Goal: Information Seeking & Learning: Learn about a topic

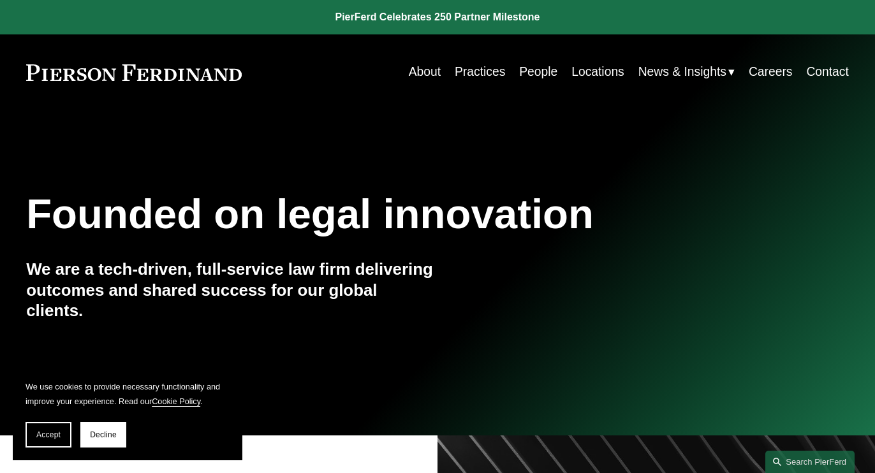
click at [532, 73] on link "People" at bounding box center [538, 72] width 38 height 25
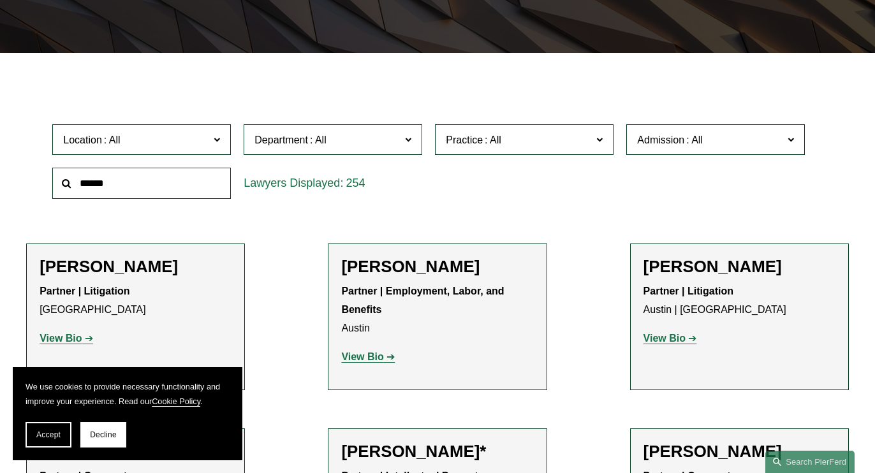
scroll to position [361, 0]
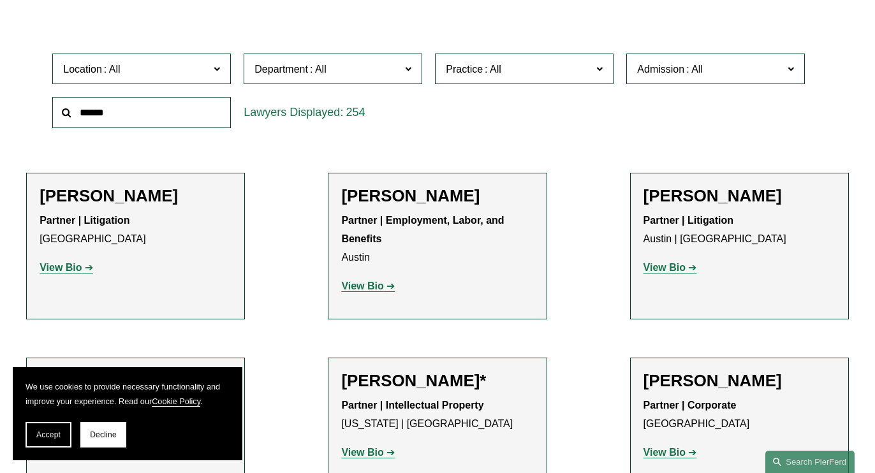
click at [136, 115] on input "text" at bounding box center [141, 112] width 178 height 31
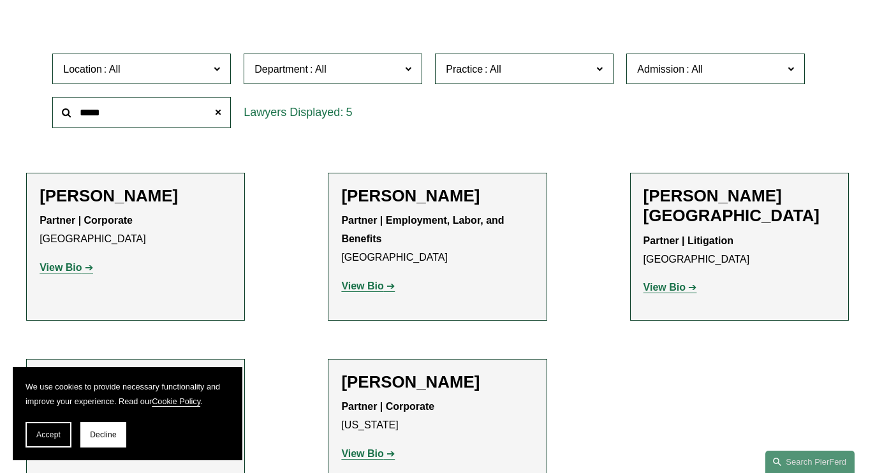
type input "*****"
click at [667, 282] on strong "View Bio" at bounding box center [664, 287] width 42 height 11
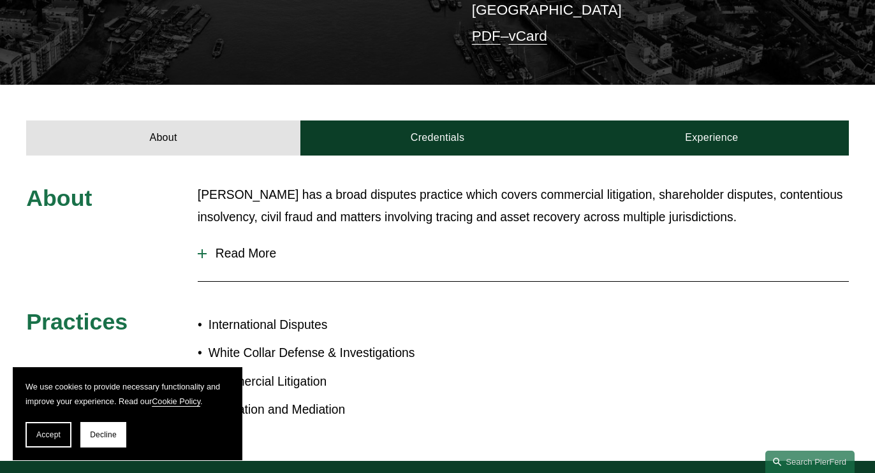
scroll to position [398, 0]
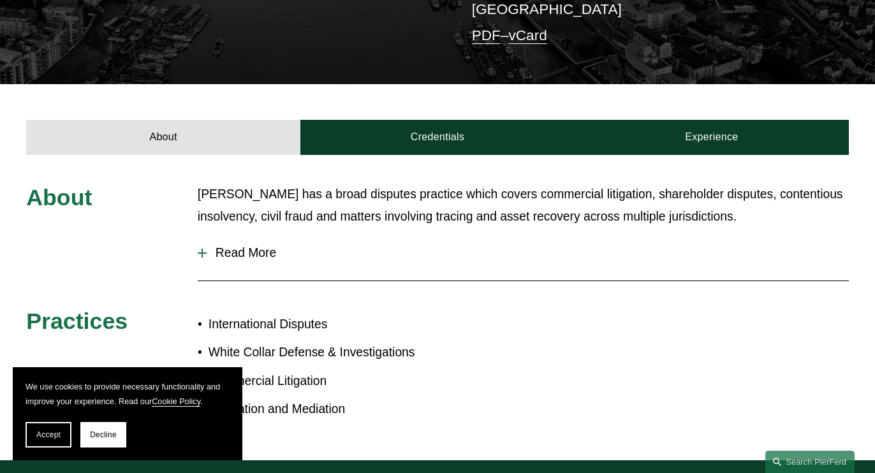
click at [232, 246] on span "Read More" at bounding box center [528, 253] width 642 height 14
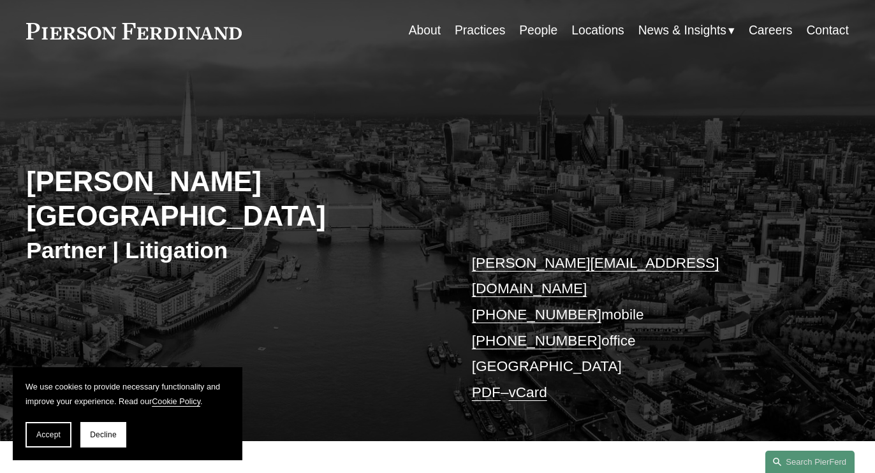
scroll to position [286, 0]
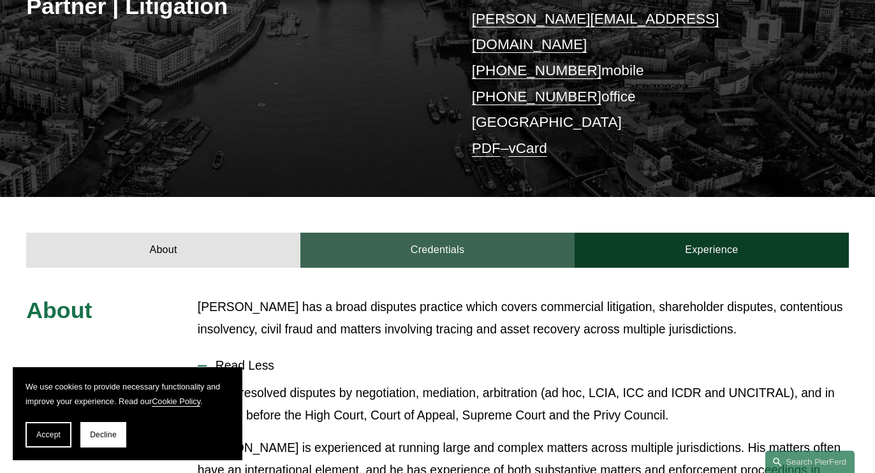
click at [412, 233] on link "Credentials" at bounding box center [437, 250] width 274 height 35
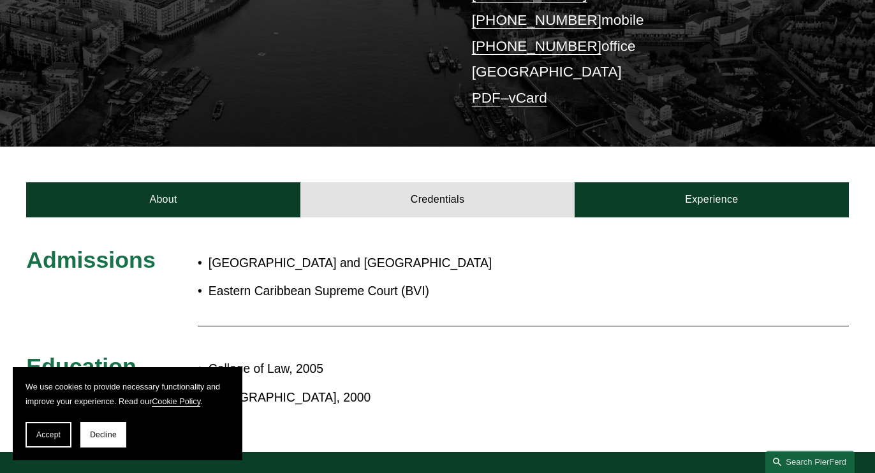
scroll to position [338, 0]
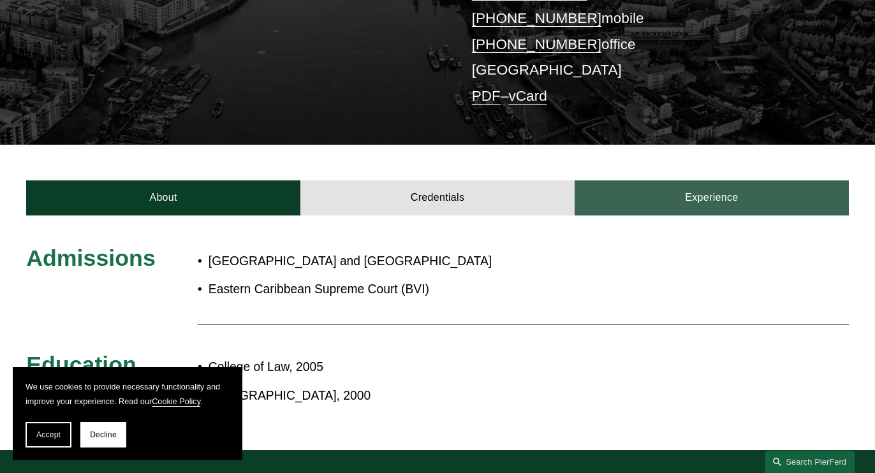
click at [699, 180] on link "Experience" at bounding box center [711, 197] width 274 height 35
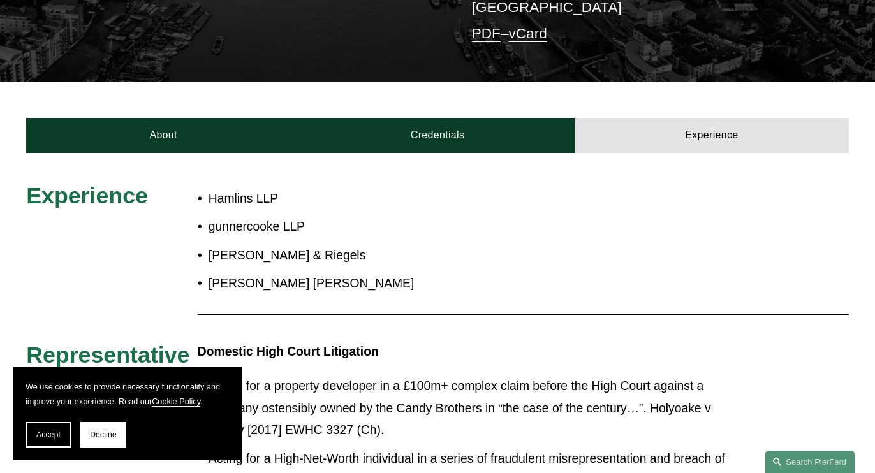
scroll to position [404, 0]
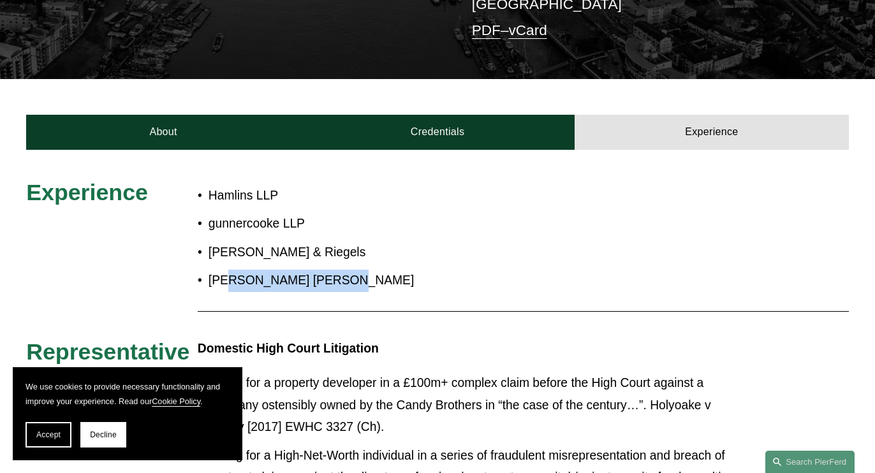
drag, startPoint x: 357, startPoint y: 217, endPoint x: 229, endPoint y: 211, distance: 128.3
click at [229, 270] on p "Norton Rose Fulbright" at bounding box center [476, 281] width 537 height 22
drag, startPoint x: 200, startPoint y: 216, endPoint x: 289, endPoint y: 226, distance: 90.4
click at [290, 270] on p "Norton Rose Fulbright" at bounding box center [476, 281] width 537 height 22
click at [387, 270] on p "Norton Rose Fulbright" at bounding box center [476, 281] width 537 height 22
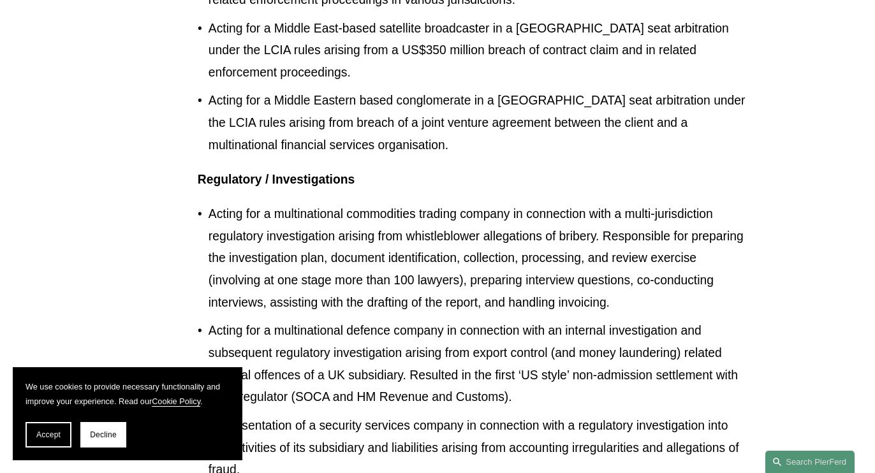
scroll to position [1913, 0]
